Goal: Task Accomplishment & Management: Use online tool/utility

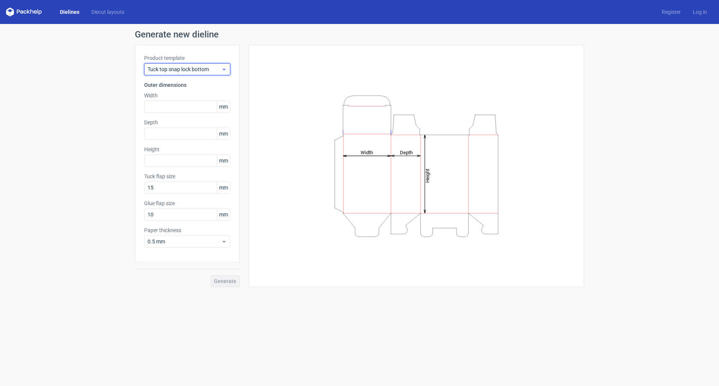
click at [185, 74] on div "Tuck top snap lock bottom" at bounding box center [187, 69] width 86 height 12
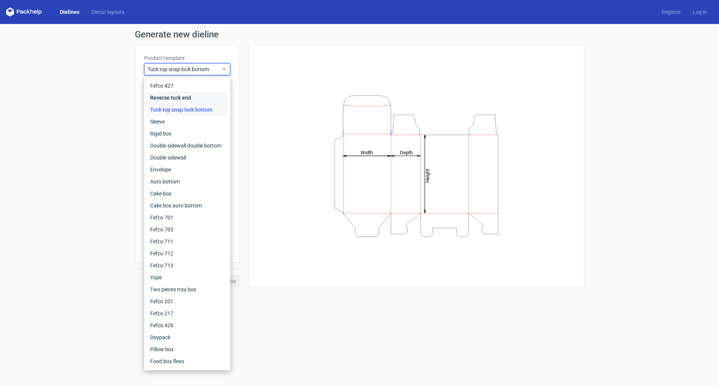
click at [183, 95] on div "Reverse tuck end" at bounding box center [187, 98] width 80 height 12
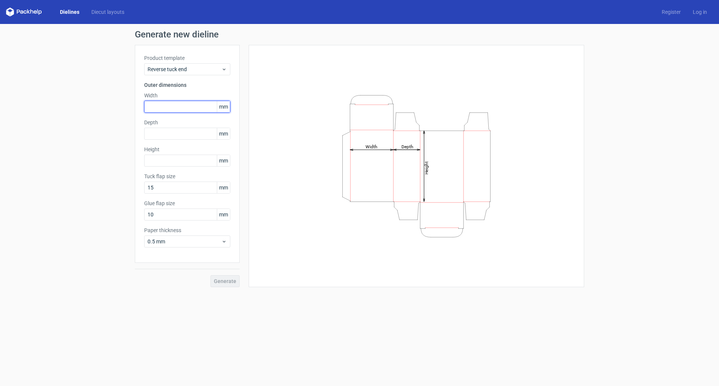
click at [158, 103] on input "text" at bounding box center [187, 107] width 86 height 12
type input "203"
click at [162, 164] on input "text" at bounding box center [187, 161] width 86 height 12
type input "105"
click at [185, 128] on input "text" at bounding box center [187, 134] width 86 height 12
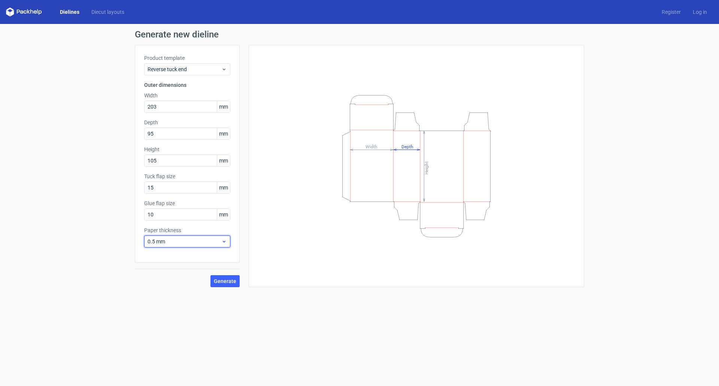
click at [160, 241] on span "0.5 mm" at bounding box center [184, 241] width 74 height 7
click at [166, 257] on div "0.4 mm" at bounding box center [187, 258] width 80 height 12
click at [228, 281] on span "Generate" at bounding box center [225, 280] width 22 height 5
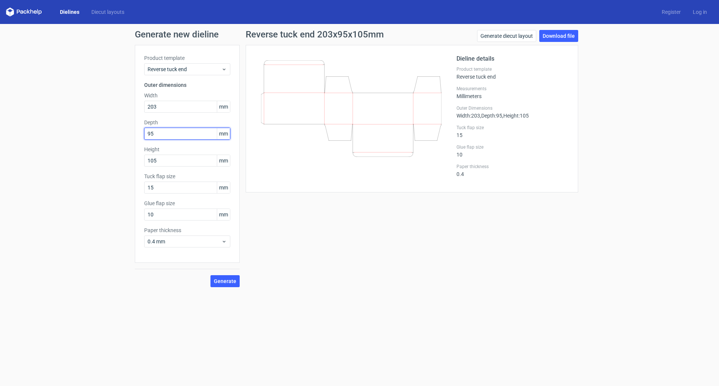
drag, startPoint x: 162, startPoint y: 134, endPoint x: 118, endPoint y: 129, distance: 43.7
click at [121, 130] on div "Generate new dieline Product template Reverse tuck end Outer dimensions Width 2…" at bounding box center [359, 158] width 719 height 269
type input "105"
drag, startPoint x: 159, startPoint y: 162, endPoint x: 96, endPoint y: 152, distance: 64.2
click at [102, 156] on div "Generate new dieline Product template Reverse tuck end Outer dimensions Width 2…" at bounding box center [359, 158] width 719 height 269
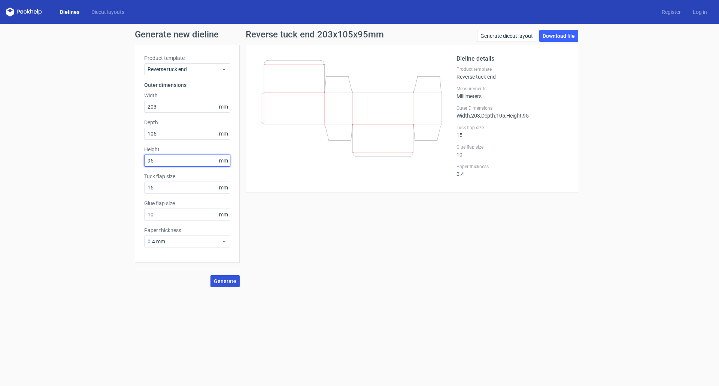
type input "95"
click at [227, 280] on span "Generate" at bounding box center [225, 280] width 22 height 5
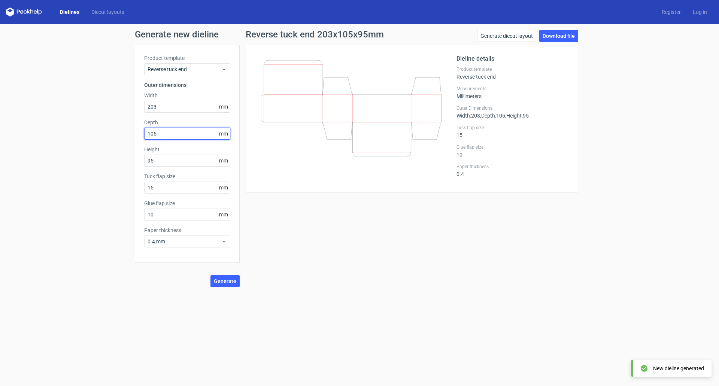
drag, startPoint x: 164, startPoint y: 133, endPoint x: 82, endPoint y: 131, distance: 82.4
click at [102, 131] on div "Generate new dieline Product template Reverse tuck end Outer dimensions Width 2…" at bounding box center [359, 158] width 719 height 269
type input "95"
type input "105"
click at [210, 275] on button "Generate" at bounding box center [224, 281] width 29 height 12
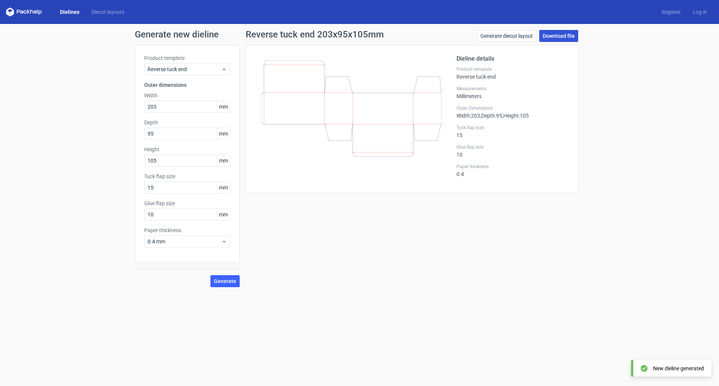
click at [569, 38] on link "Download file" at bounding box center [558, 36] width 39 height 12
